Goal: Task Accomplishment & Management: Use online tool/utility

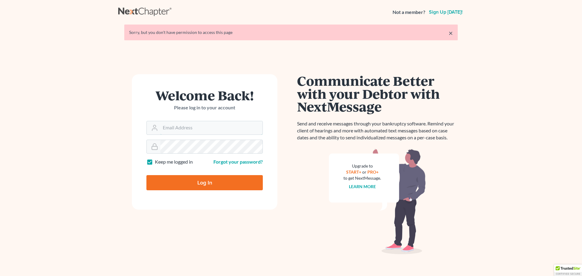
type input "[EMAIL_ADDRESS][DOMAIN_NAME]"
click at [188, 179] on input "Log In" at bounding box center [204, 182] width 116 height 15
type input "Thinking..."
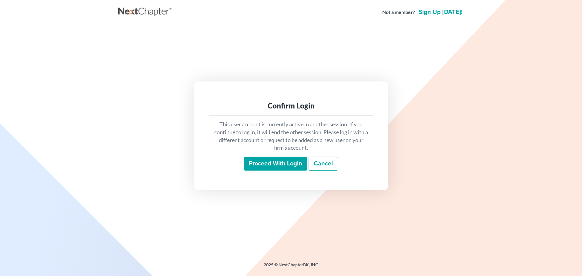
click at [277, 165] on input "Proceed with login" at bounding box center [275, 164] width 63 height 14
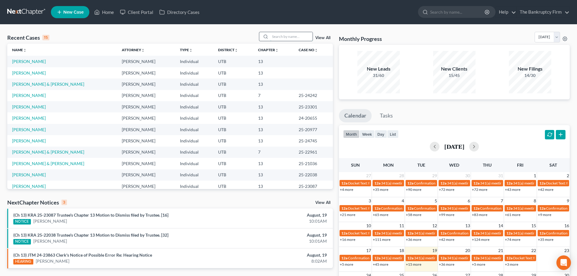
click at [281, 40] on input "search" at bounding box center [291, 36] width 42 height 9
click at [280, 37] on input "search" at bounding box center [291, 36] width 42 height 9
type input "hanks"
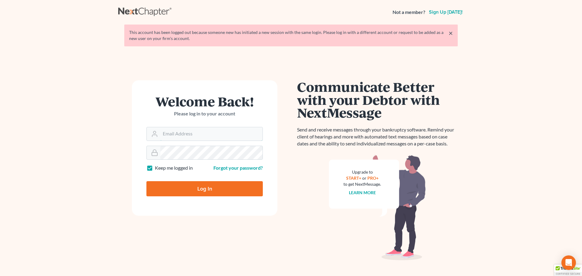
type input "[EMAIL_ADDRESS][DOMAIN_NAME]"
click at [201, 188] on input "Log In" at bounding box center [204, 188] width 116 height 15
type input "Thinking..."
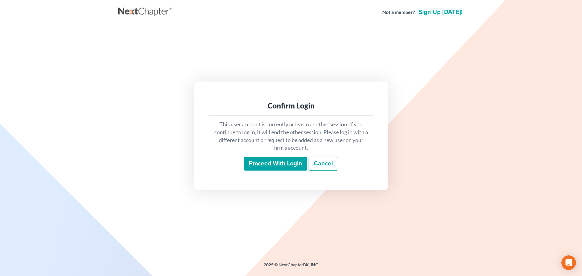
click at [268, 165] on input "Proceed with login" at bounding box center [275, 164] width 63 height 14
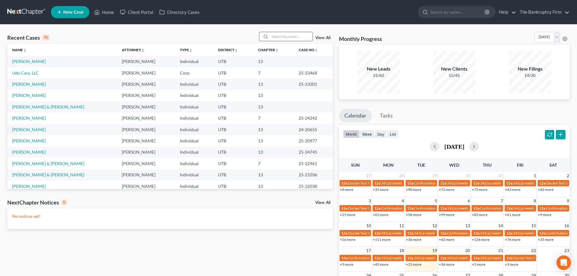
click at [292, 36] on input "search" at bounding box center [291, 36] width 42 height 9
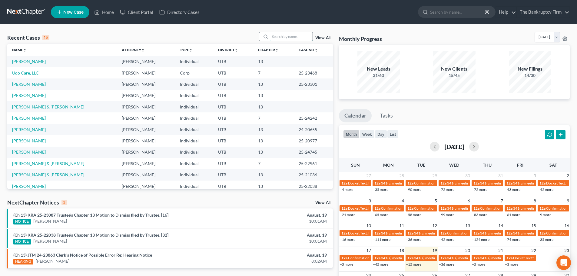
click at [292, 34] on input "search" at bounding box center [291, 36] width 42 height 9
click at [319, 37] on link "View All" at bounding box center [323, 38] width 15 height 4
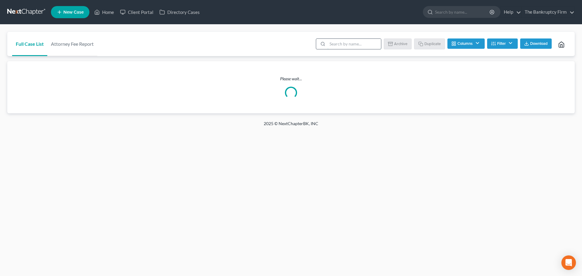
click at [334, 44] on input "search" at bounding box center [354, 44] width 54 height 10
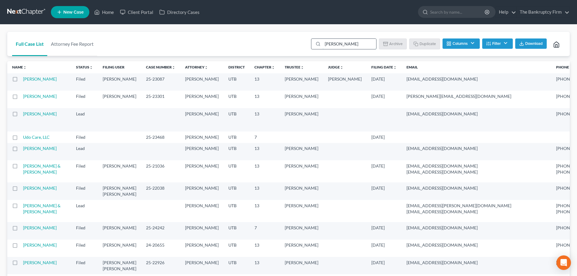
click at [336, 45] on input "hanks" at bounding box center [350, 44] width 54 height 10
type input "tim"
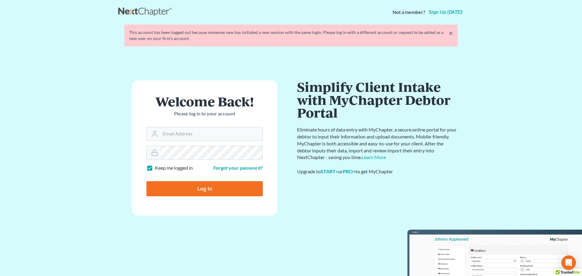
type input "[EMAIL_ADDRESS][DOMAIN_NAME]"
click at [185, 184] on input "Log In" at bounding box center [204, 188] width 116 height 15
type input "Thinking..."
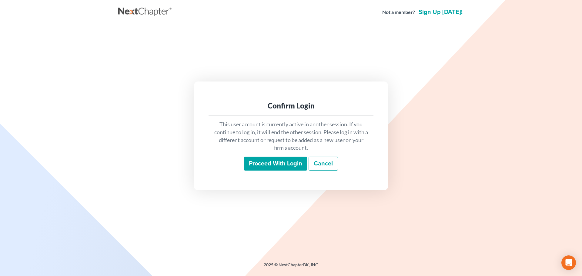
click at [273, 160] on input "Proceed with login" at bounding box center [275, 164] width 63 height 14
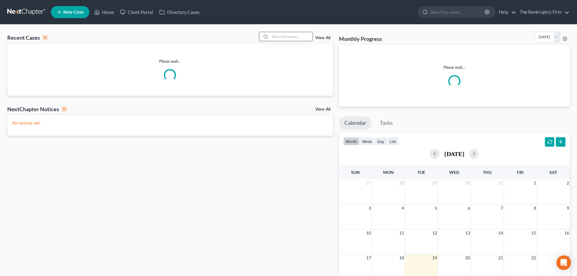
click at [293, 36] on input "search" at bounding box center [291, 36] width 42 height 9
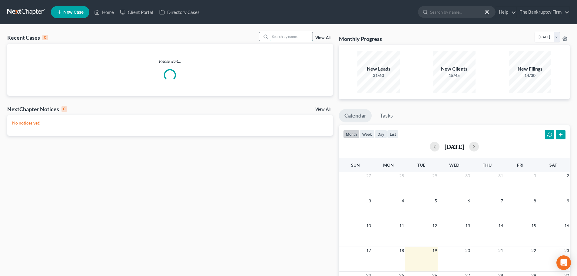
paste input "Neumeier"
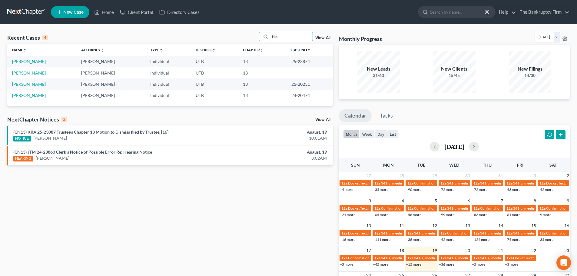
type input "Neu"
click at [28, 128] on li "(Ch 13) KRA 25-23087 Trustee's Chapter 13 Motion to Dismiss filed by Trustee. […" at bounding box center [170, 135] width 326 height 20
click at [30, 62] on link "Neumeier, Sarah" at bounding box center [29, 61] width 34 height 5
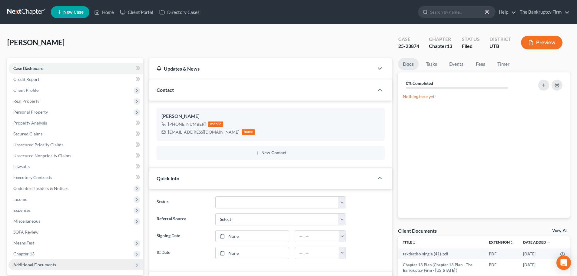
click at [28, 262] on span "Additional Documents" at bounding box center [34, 264] width 43 height 5
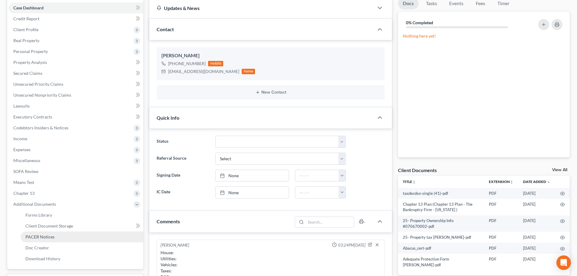
click at [45, 240] on link "PACER Notices" at bounding box center [82, 237] width 123 height 11
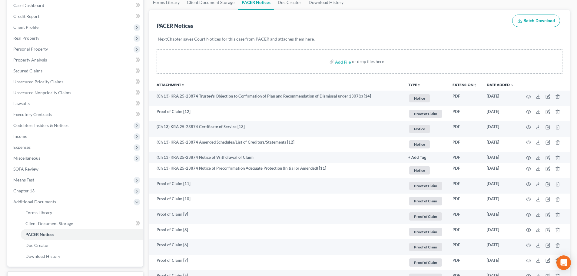
scroll to position [61, 0]
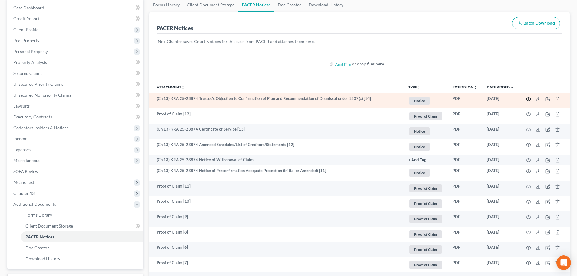
click at [528, 98] on icon "button" at bounding box center [529, 98] width 5 height 3
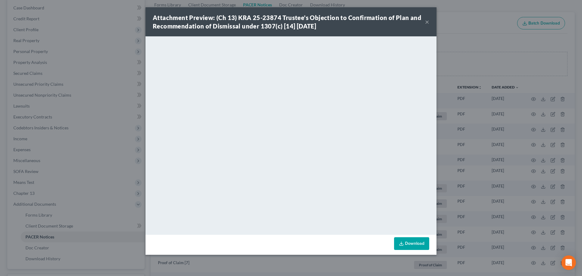
click at [429, 20] on button "×" at bounding box center [427, 21] width 4 height 7
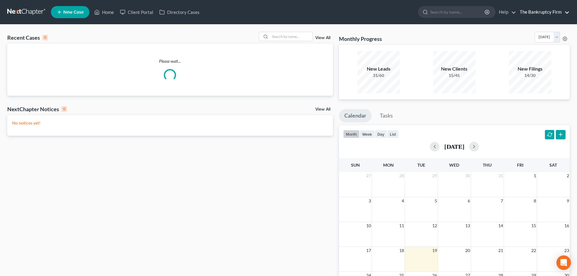
click at [542, 12] on link "The Bankruptcy Firm" at bounding box center [543, 12] width 53 height 11
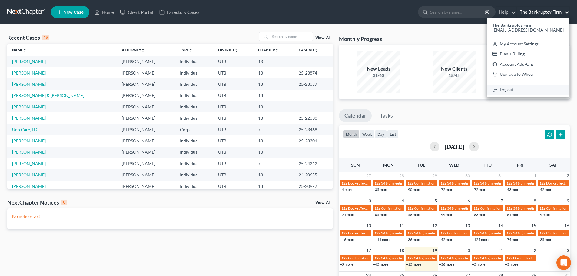
click at [517, 88] on link "Log out" at bounding box center [528, 90] width 83 height 10
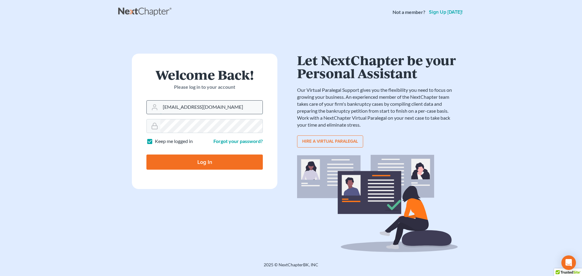
drag, startPoint x: 234, startPoint y: 108, endPoint x: 154, endPoint y: 104, distance: 80.1
click at [149, 105] on div "[EMAIL_ADDRESS][DOMAIN_NAME]" at bounding box center [204, 107] width 116 height 14
type input "[EMAIL_ADDRESS][DOMAIN_NAME]"
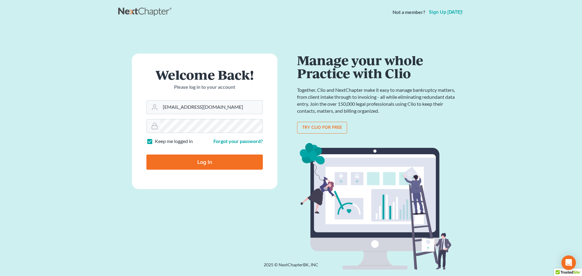
click at [192, 164] on input "Log In" at bounding box center [204, 162] width 116 height 15
type input "Thinking..."
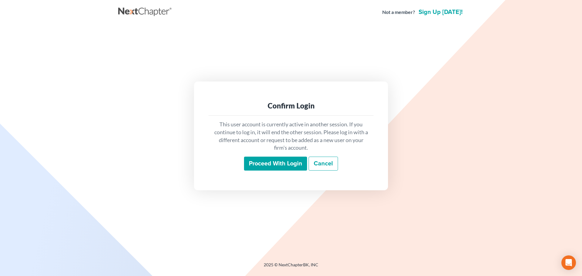
click at [281, 163] on input "Proceed with login" at bounding box center [275, 164] width 63 height 14
